Goal: Transaction & Acquisition: Purchase product/service

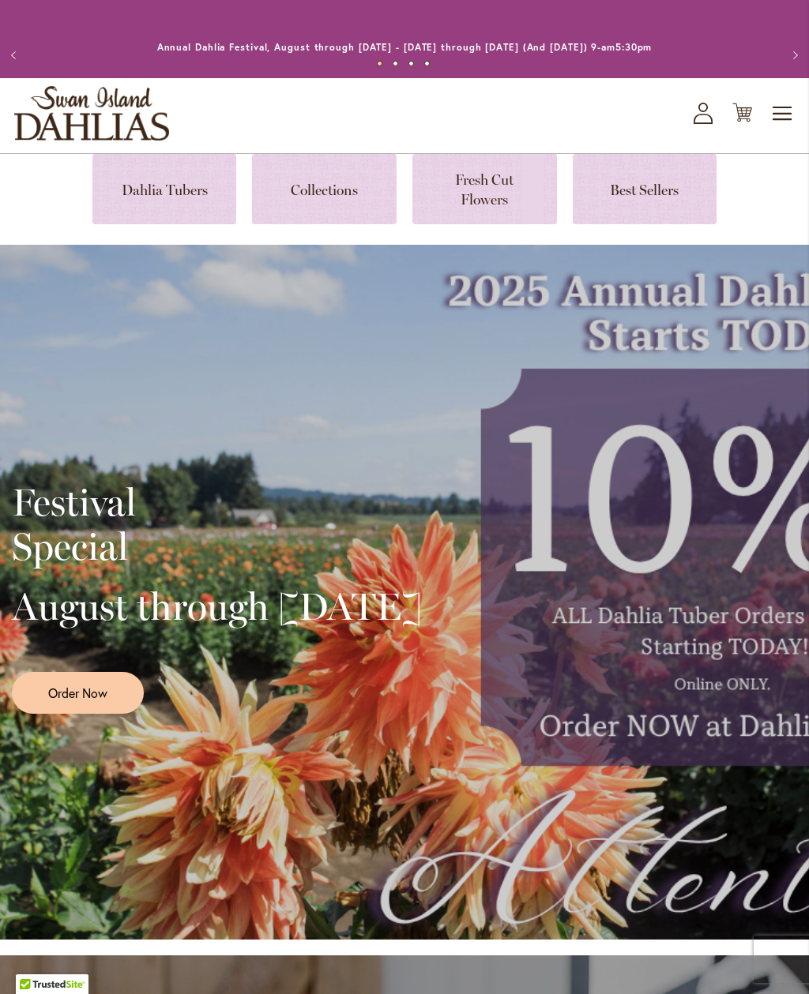
click at [180, 191] on link at bounding box center [164, 189] width 145 height 70
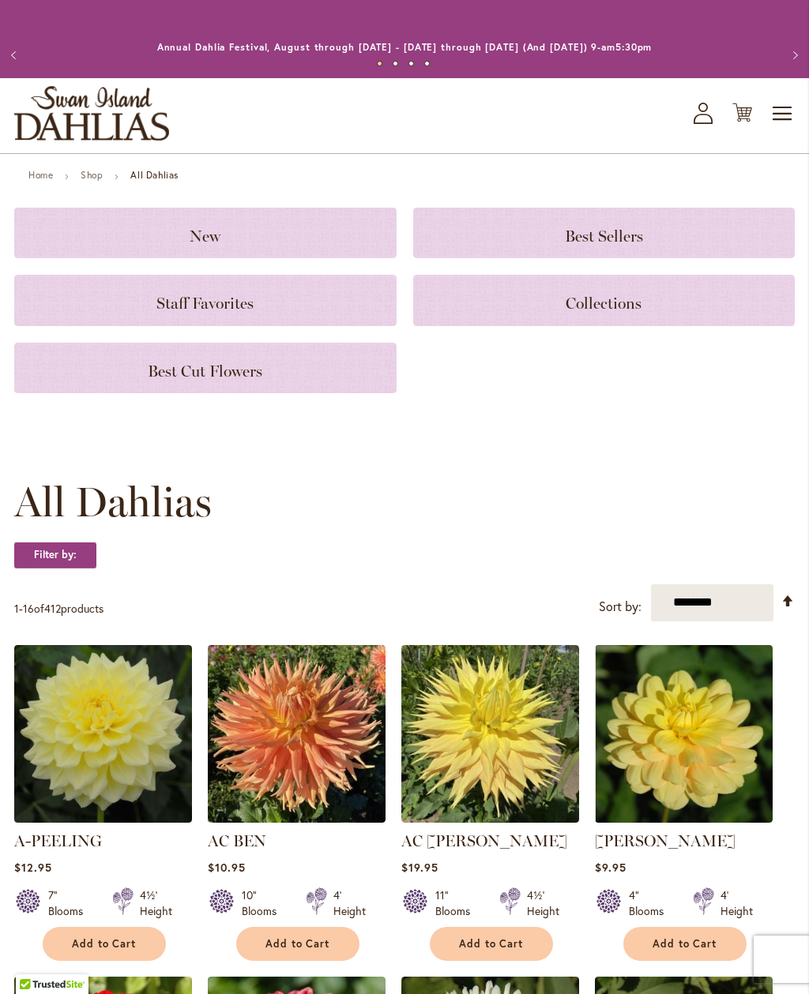
click at [246, 235] on h3 "New" at bounding box center [205, 232] width 344 height 17
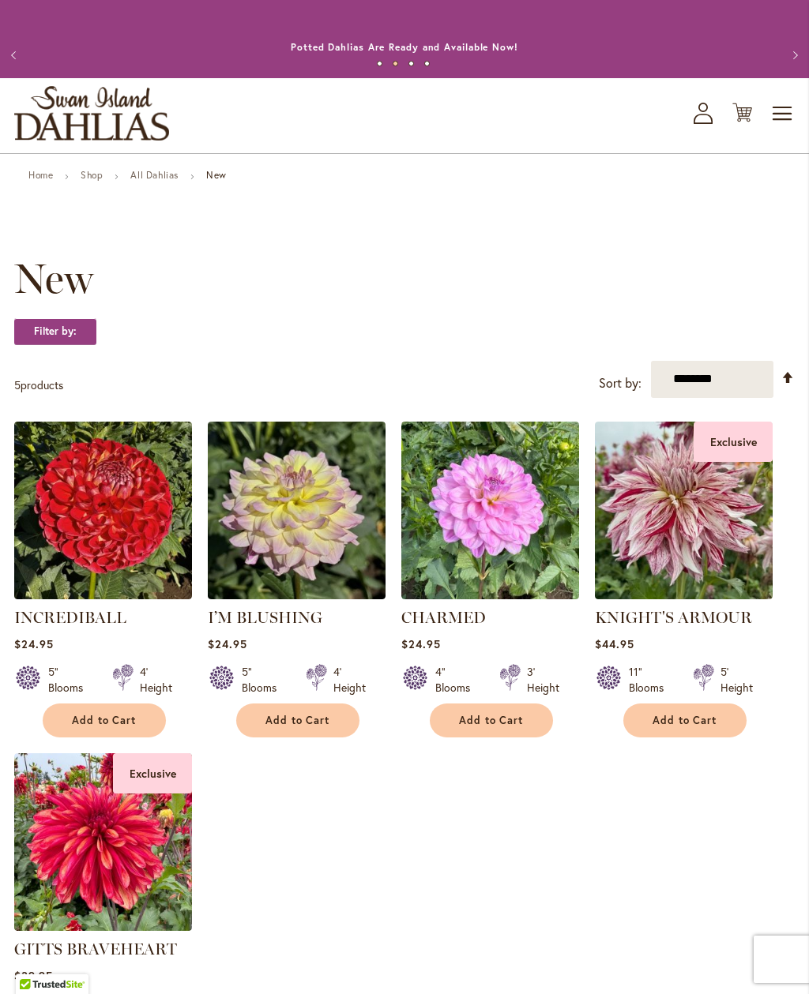
click at [163, 178] on link "All Dahlias" at bounding box center [154, 175] width 48 height 12
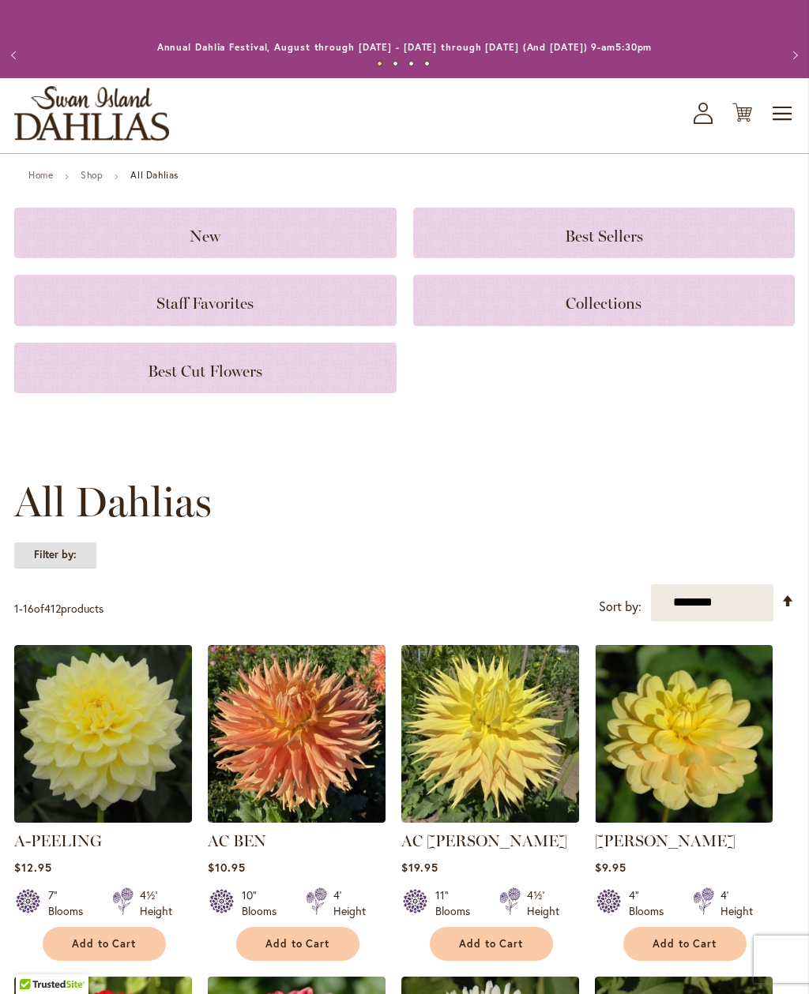
click at [63, 553] on strong "Filter by:" at bounding box center [55, 555] width 82 height 27
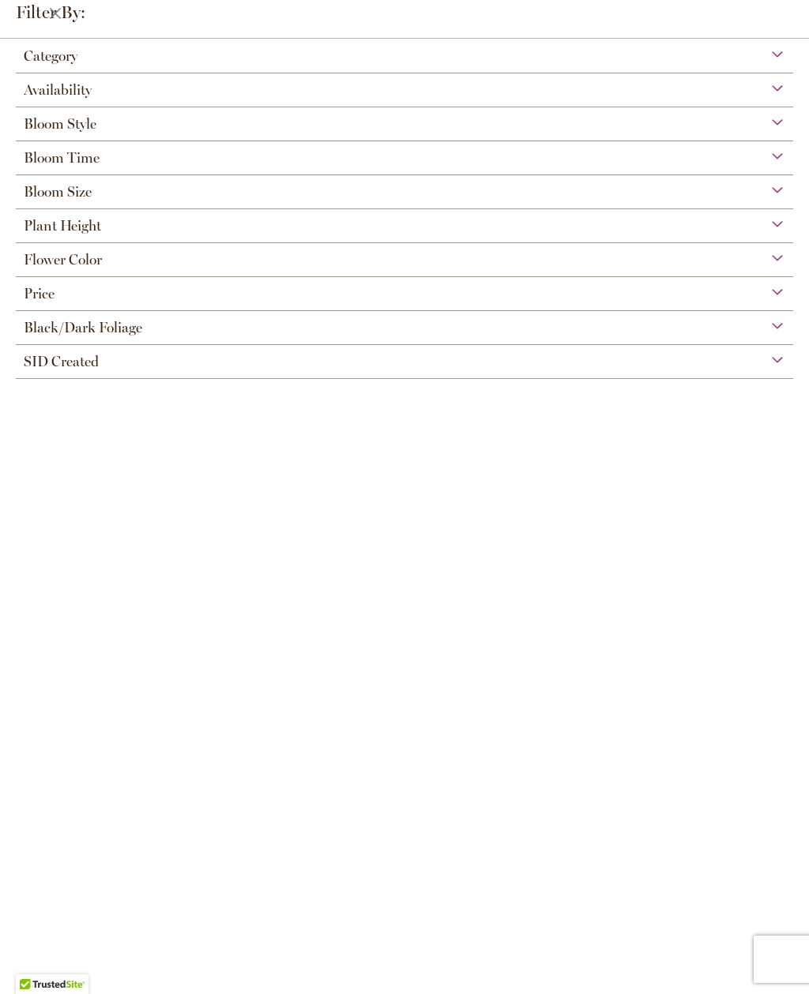
click at [784, 96] on div "Availability" at bounding box center [404, 85] width 777 height 25
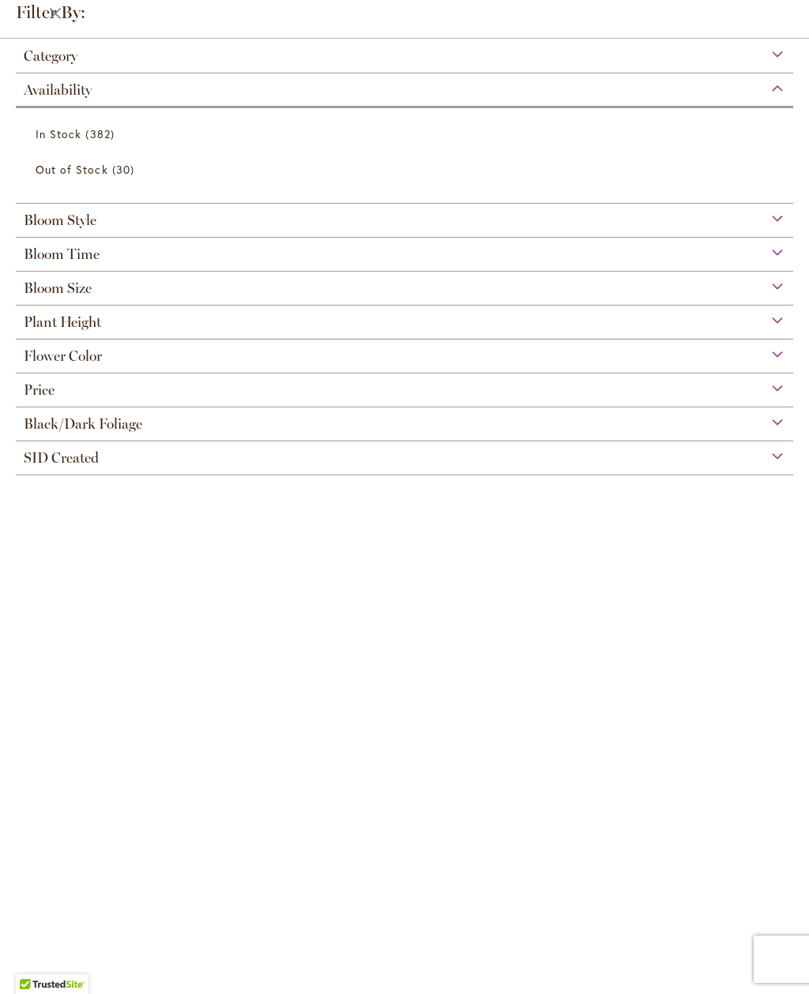
click at [81, 137] on link "In Stock 382 items" at bounding box center [407, 134] width 742 height 28
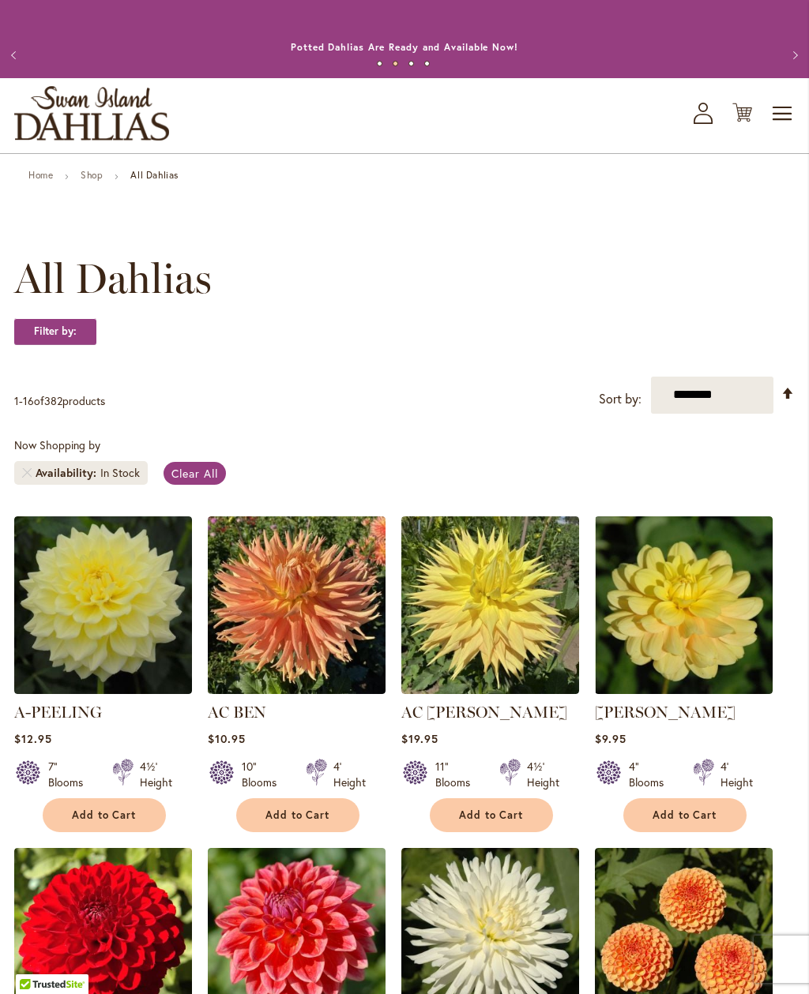
click at [701, 111] on icon at bounding box center [702, 107] width 9 height 9
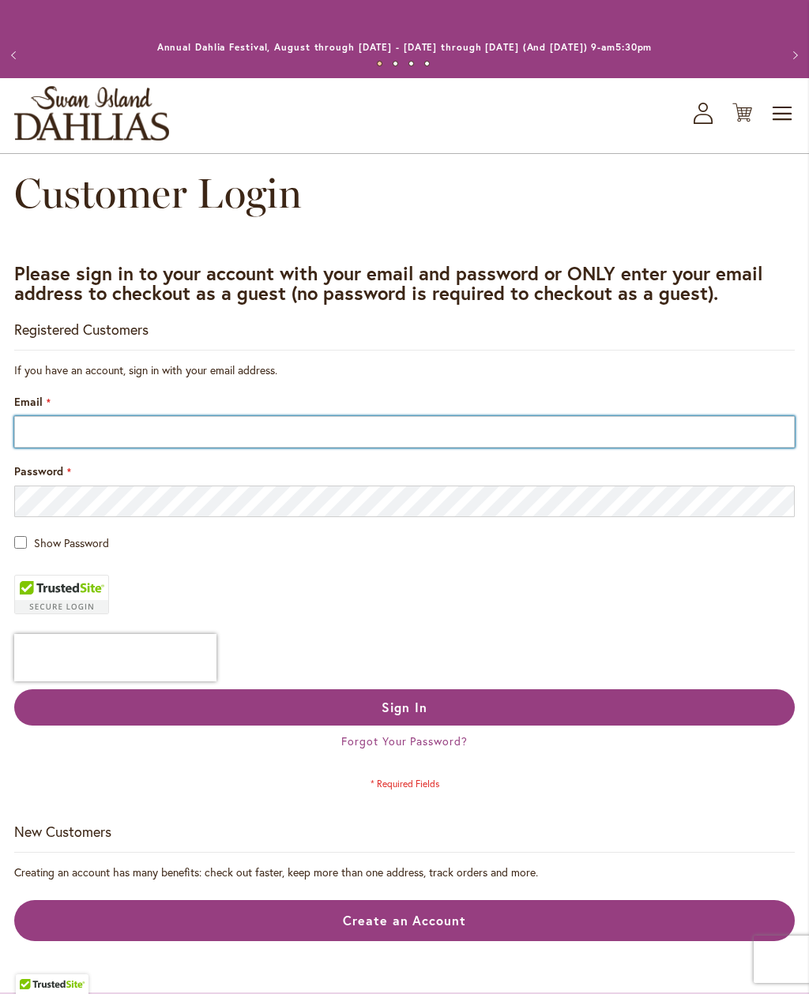
click at [39, 430] on input "Email" at bounding box center [404, 432] width 780 height 32
type input "**********"
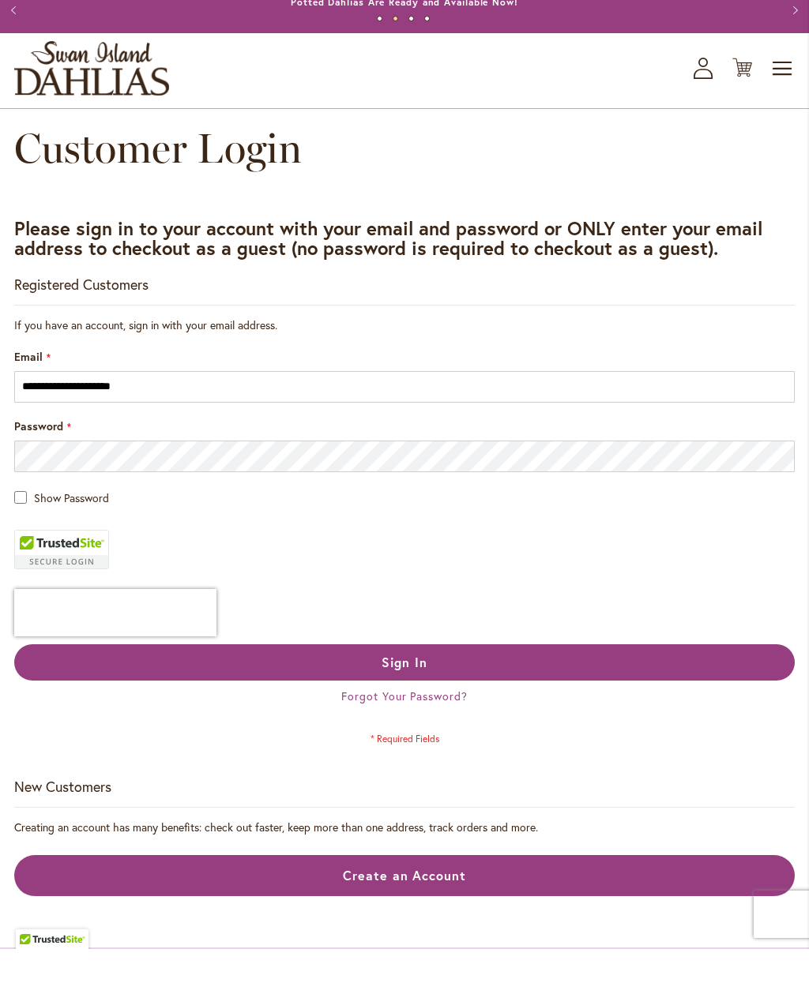
click at [411, 699] on span "Sign In" at bounding box center [404, 707] width 46 height 17
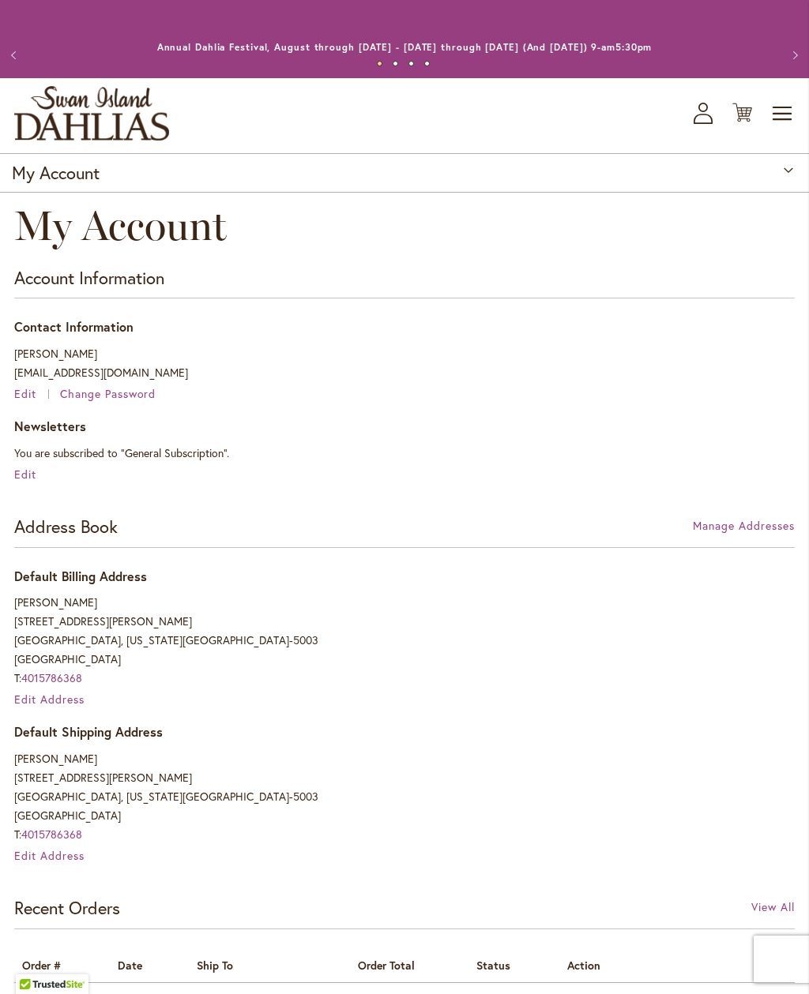
click at [107, 103] on img "store logo" at bounding box center [91, 113] width 155 height 54
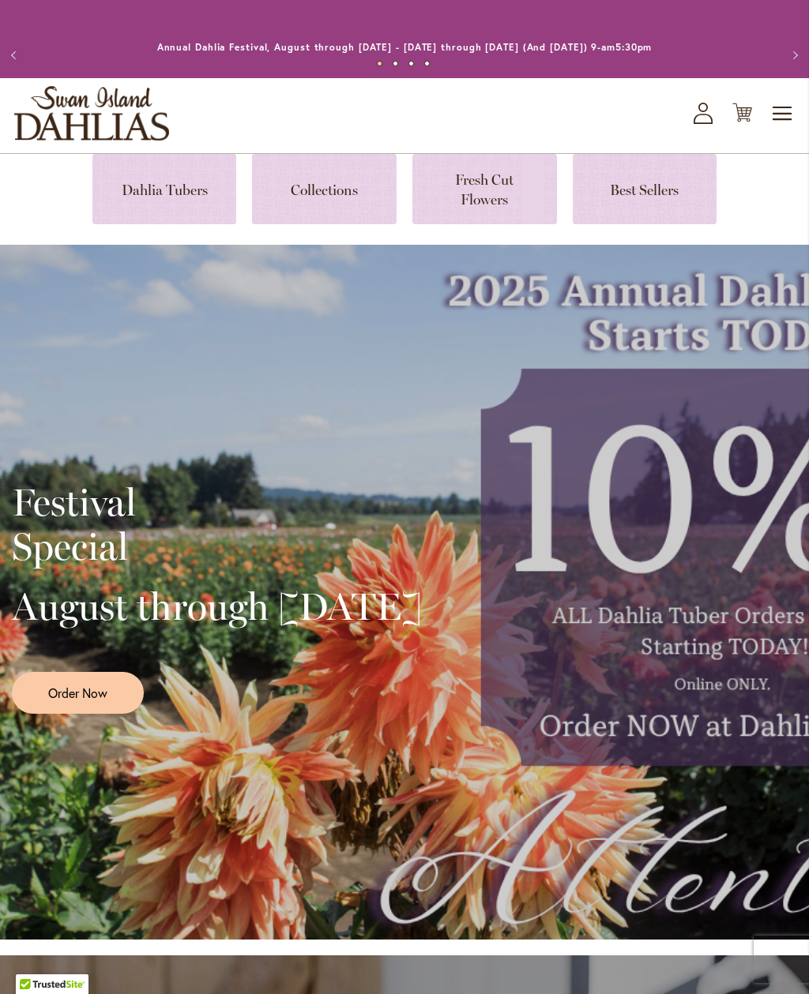
click at [175, 188] on link at bounding box center [164, 189] width 145 height 70
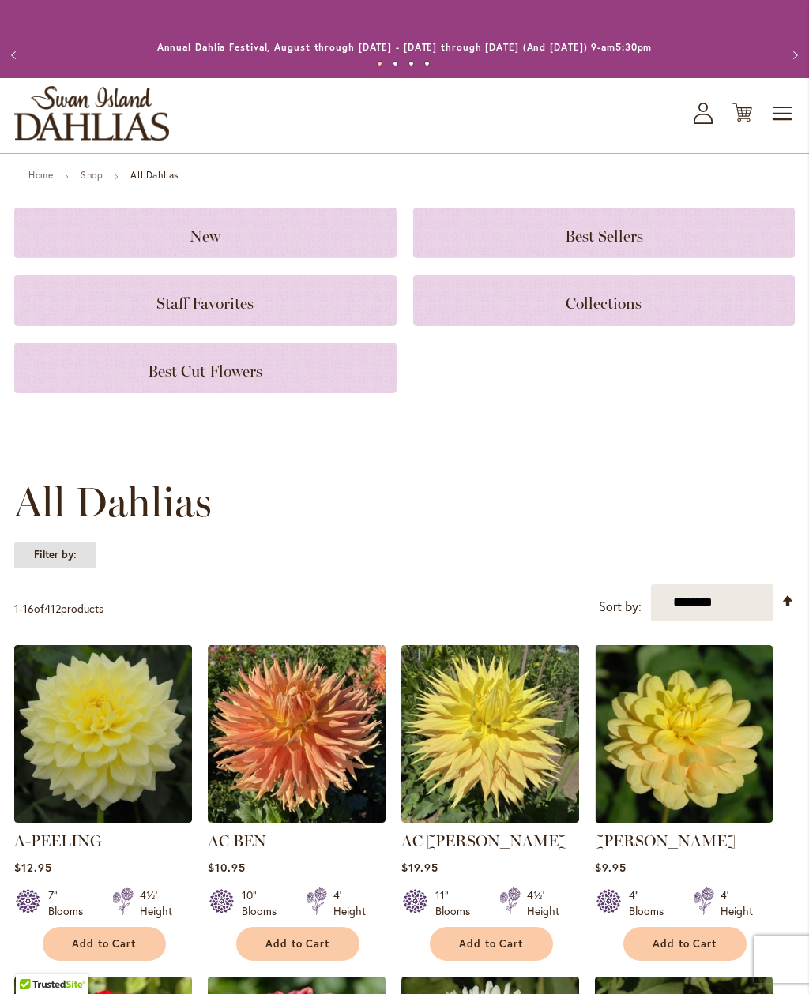
click at [62, 555] on strong "Filter by:" at bounding box center [55, 555] width 82 height 27
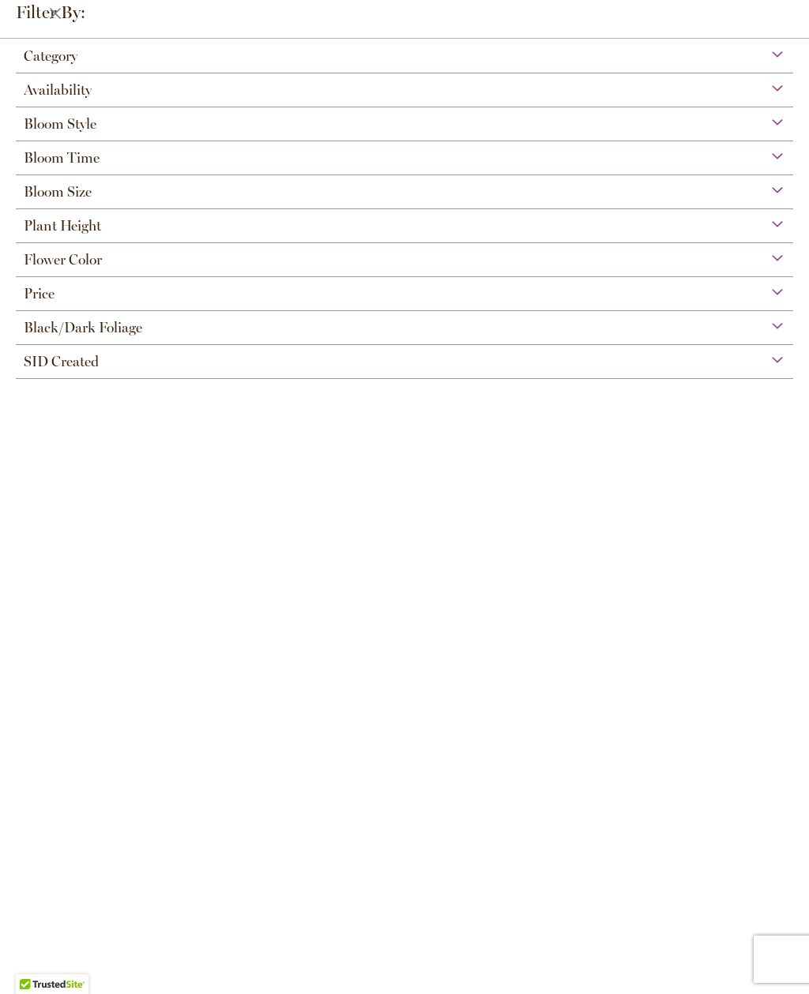
click at [781, 96] on div "Availability" at bounding box center [404, 85] width 777 height 25
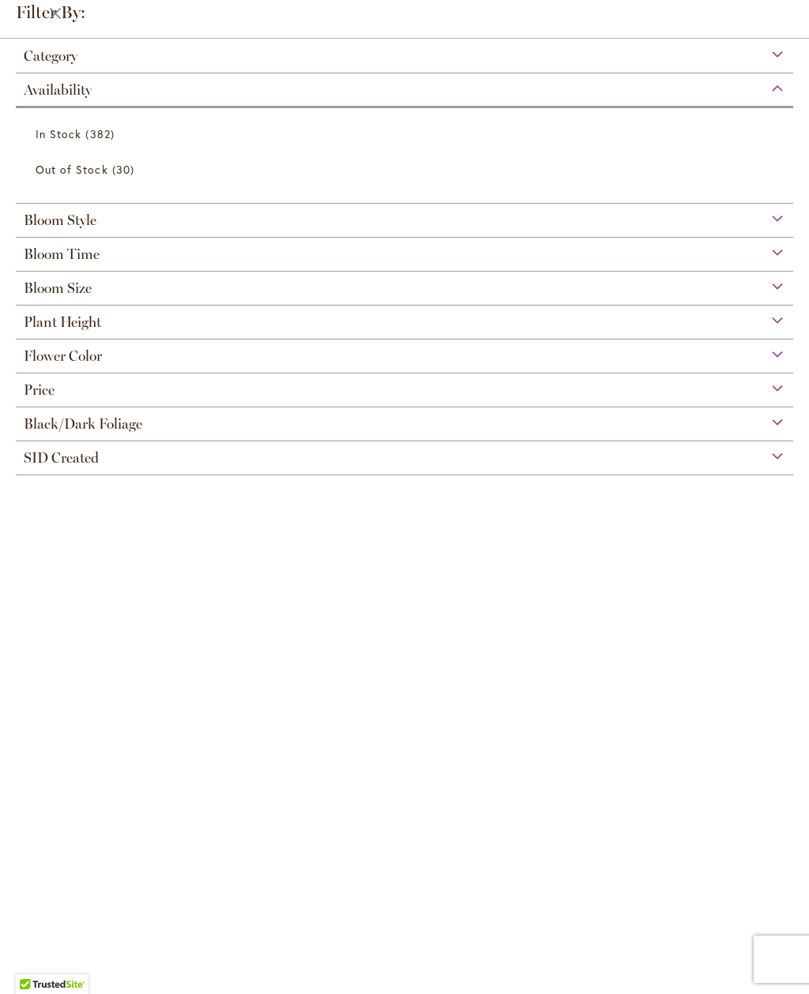
click at [93, 135] on span "382 items" at bounding box center [101, 134] width 32 height 17
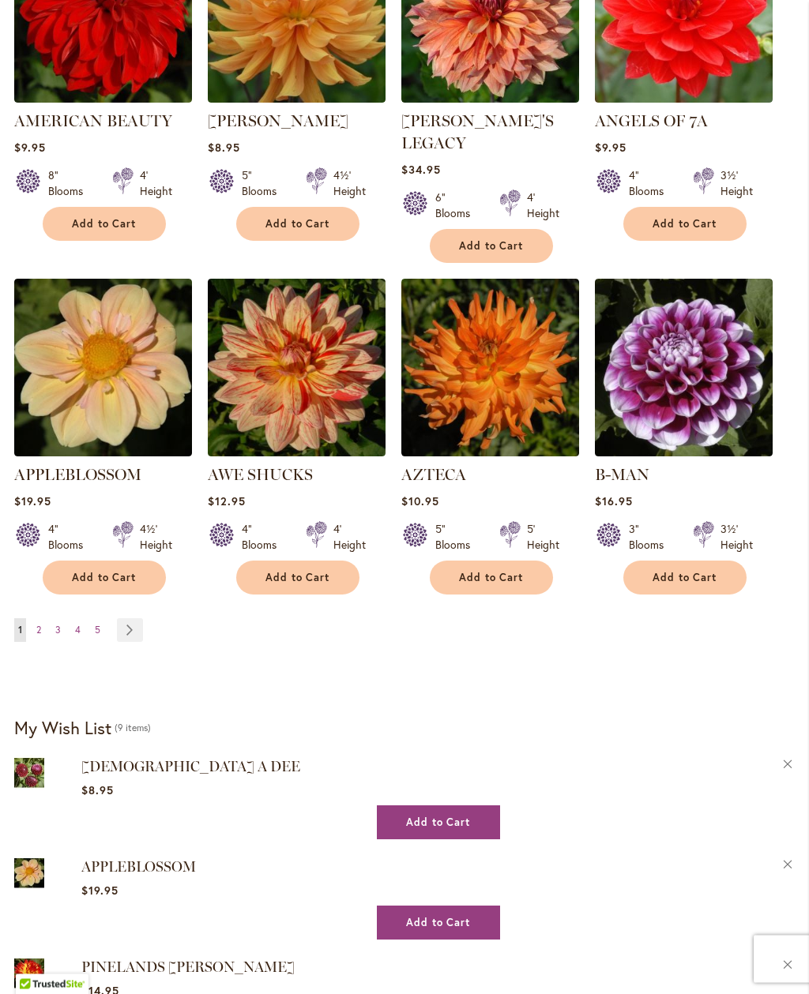
scroll to position [1255, 0]
click at [130, 618] on link "Page Next" at bounding box center [130, 630] width 26 height 24
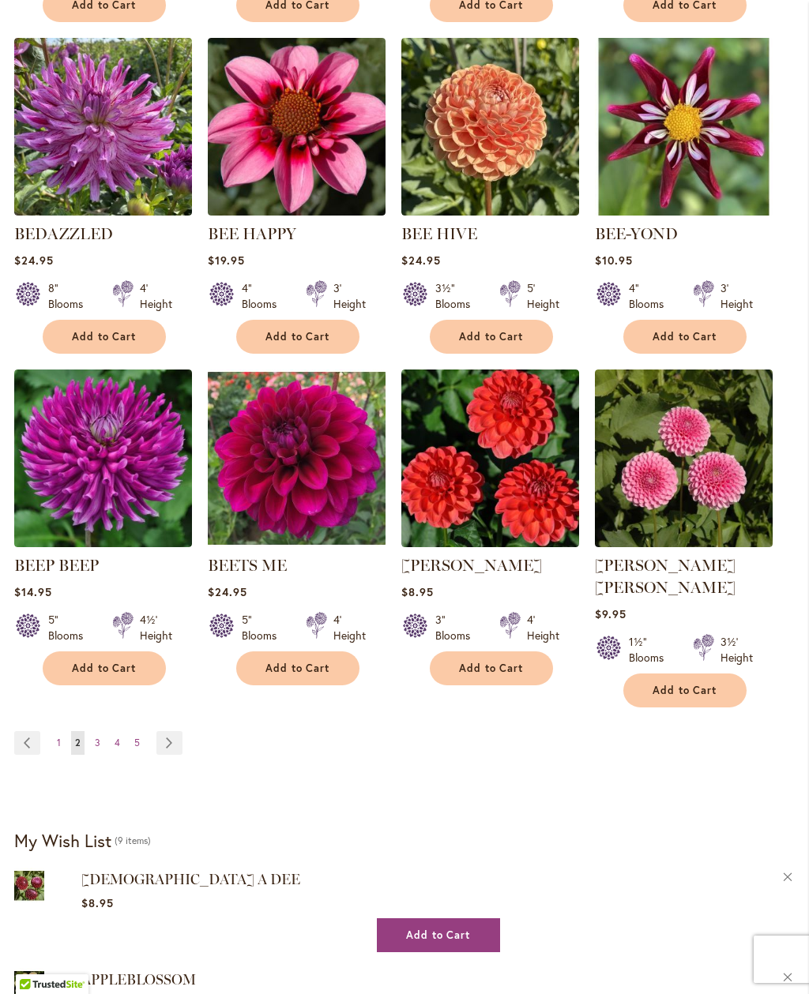
scroll to position [1146, 0]
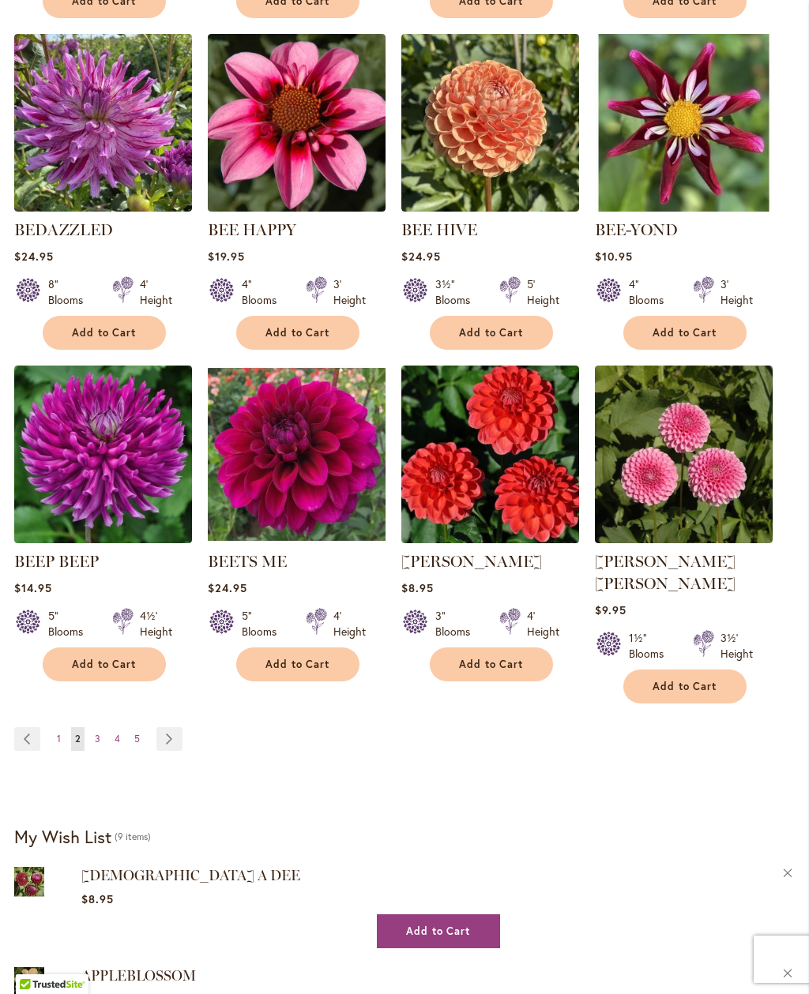
click at [172, 727] on link "Page Next" at bounding box center [169, 739] width 26 height 24
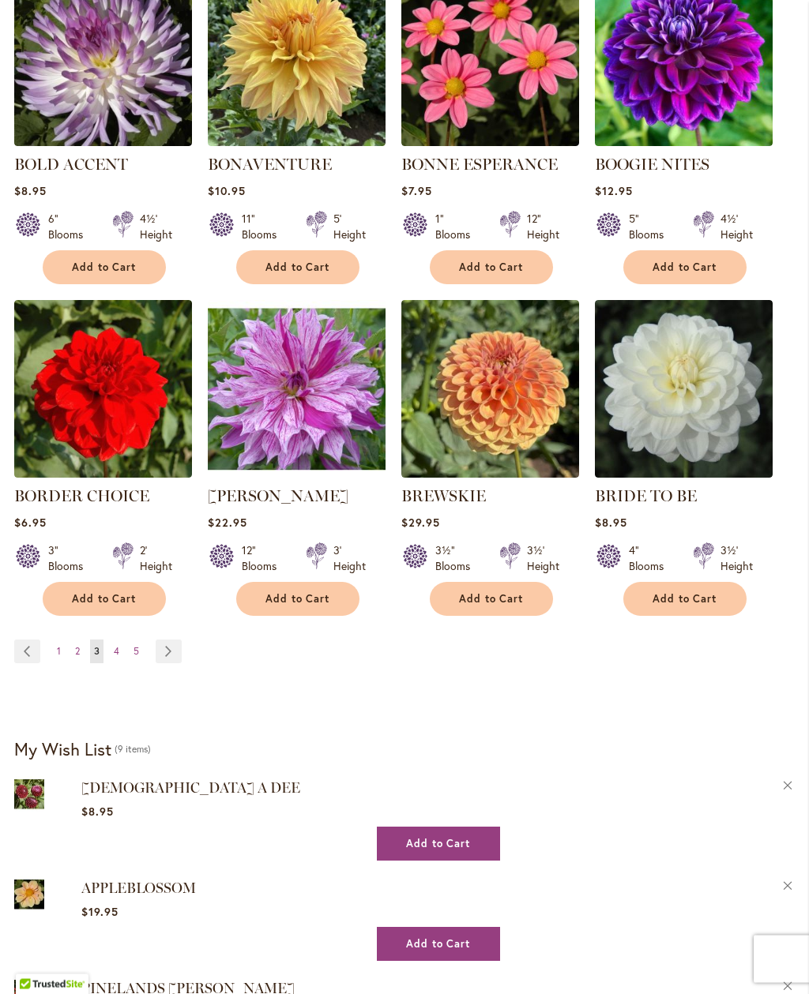
scroll to position [1211, 0]
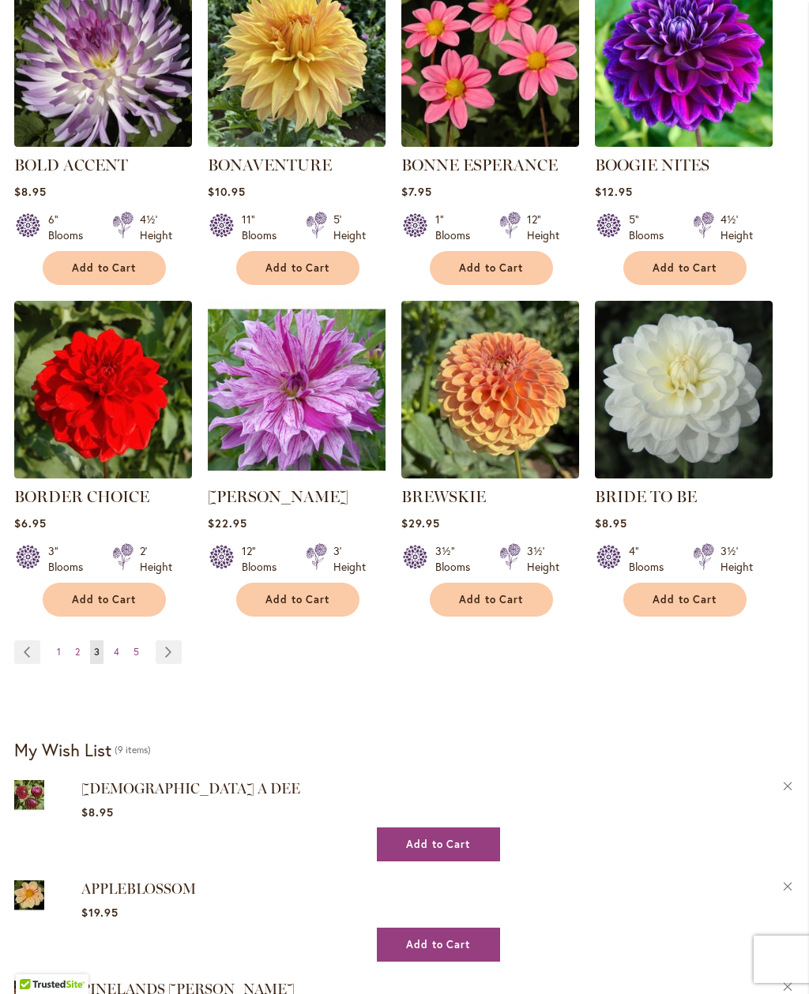
click at [169, 648] on link "Page Next" at bounding box center [169, 653] width 26 height 24
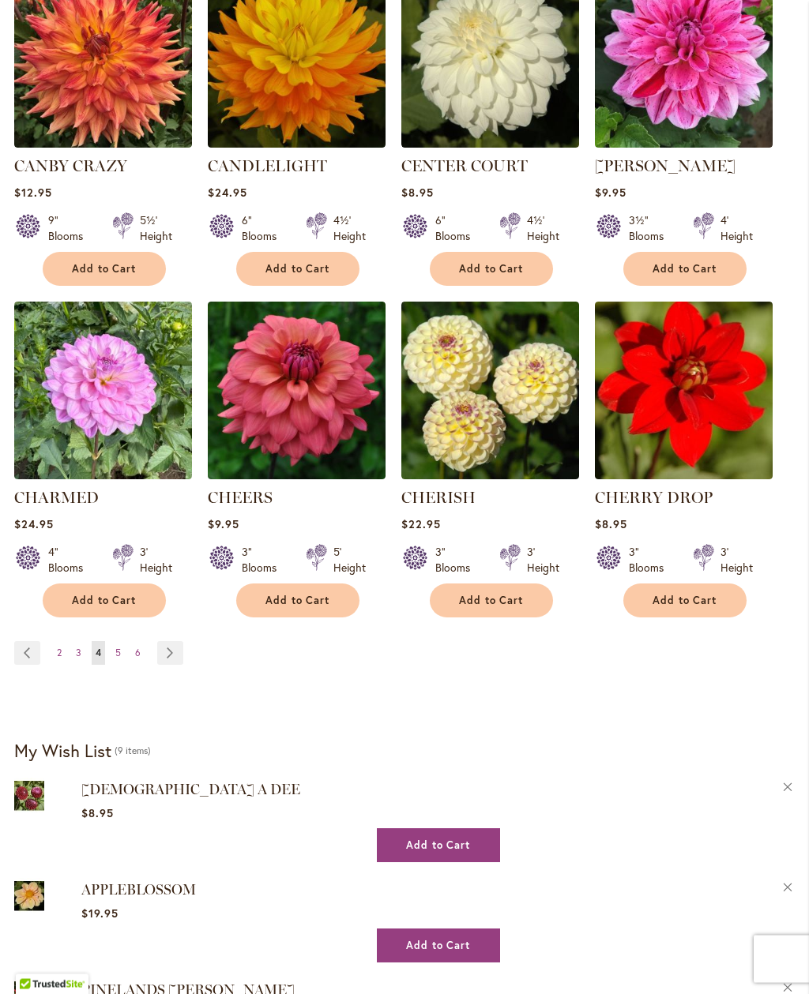
scroll to position [1232, 0]
click at [174, 647] on link "Page Next" at bounding box center [170, 653] width 26 height 24
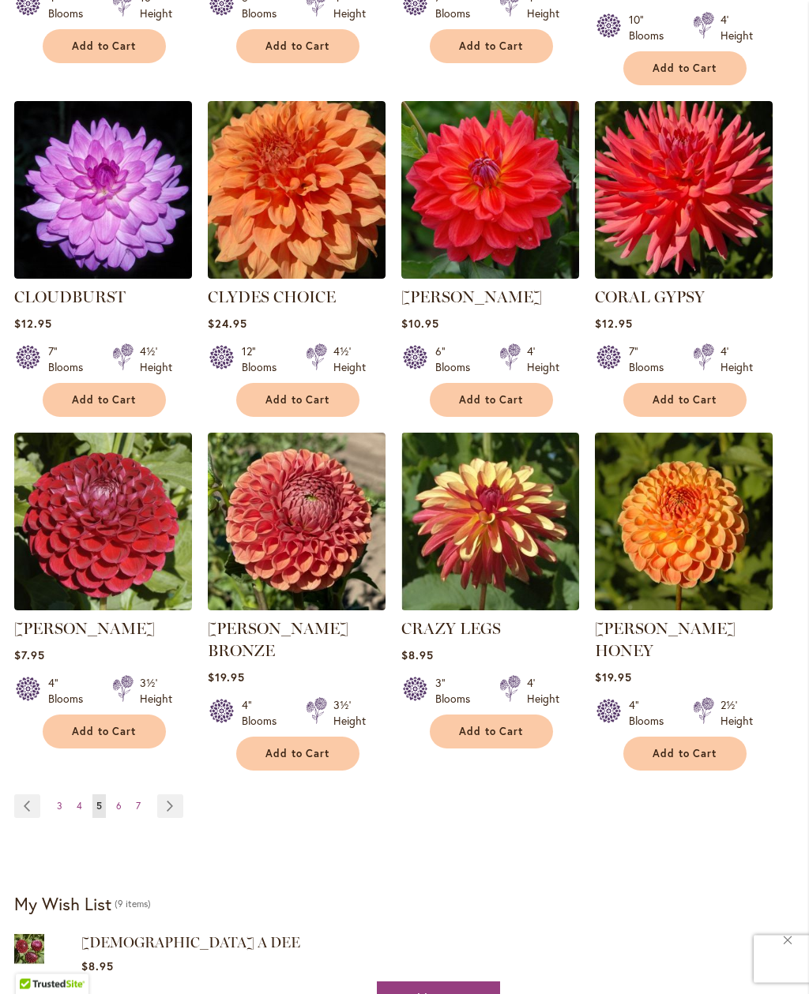
scroll to position [1123, 0]
click at [168, 795] on link "Page Next" at bounding box center [170, 807] width 26 height 24
